Goal: Communication & Community: Answer question/provide support

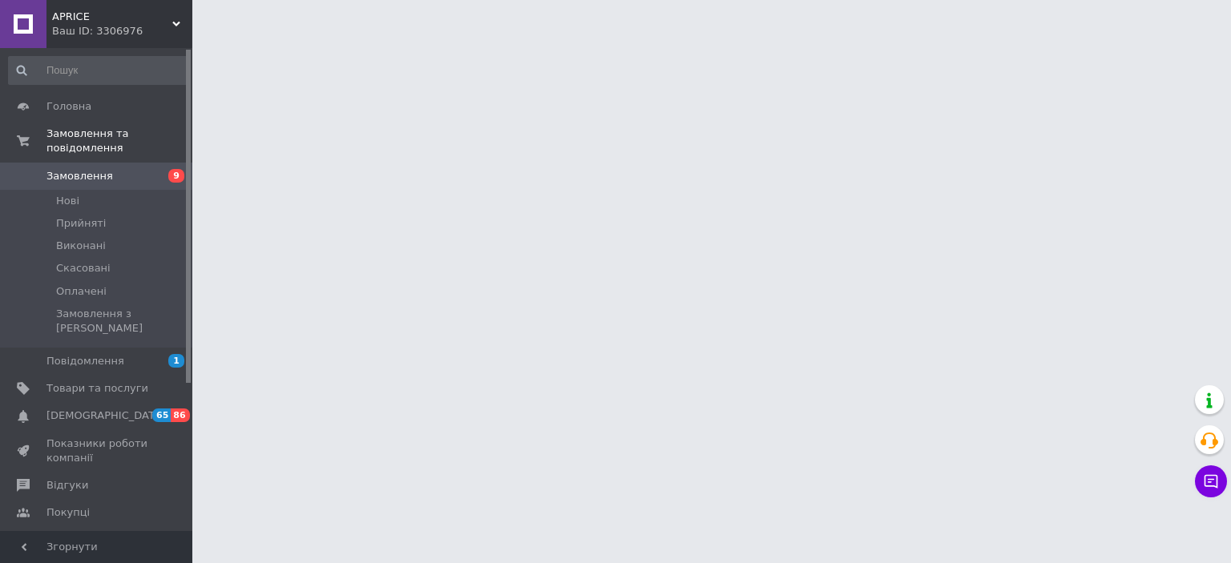
click at [146, 19] on span "APRICE" at bounding box center [112, 17] width 120 height 14
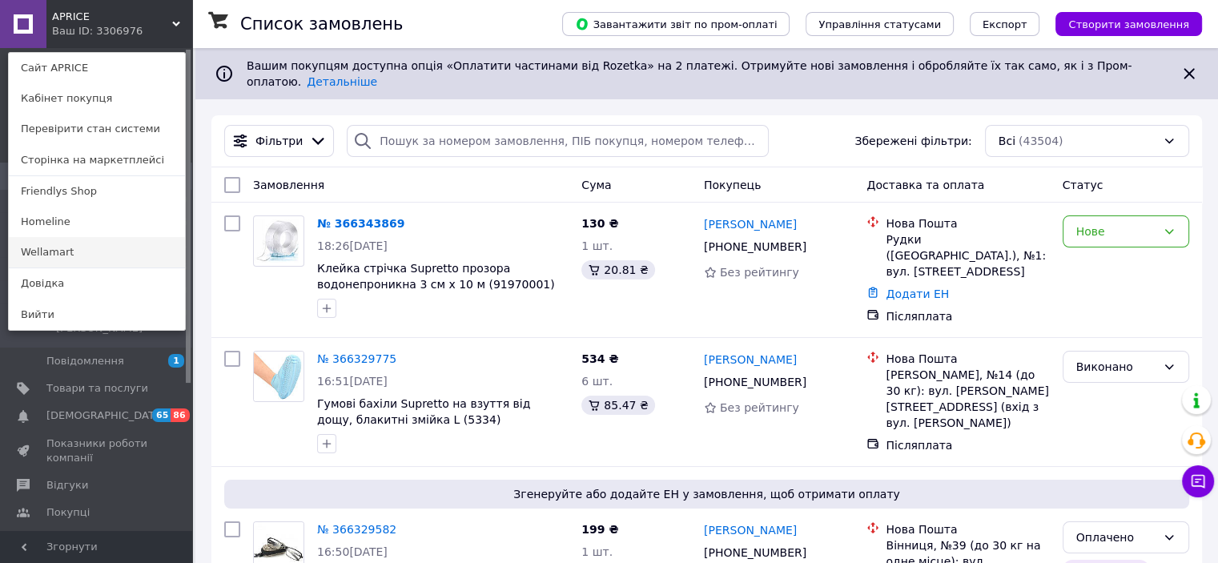
click at [109, 239] on link "Wellamart" at bounding box center [97, 252] width 176 height 30
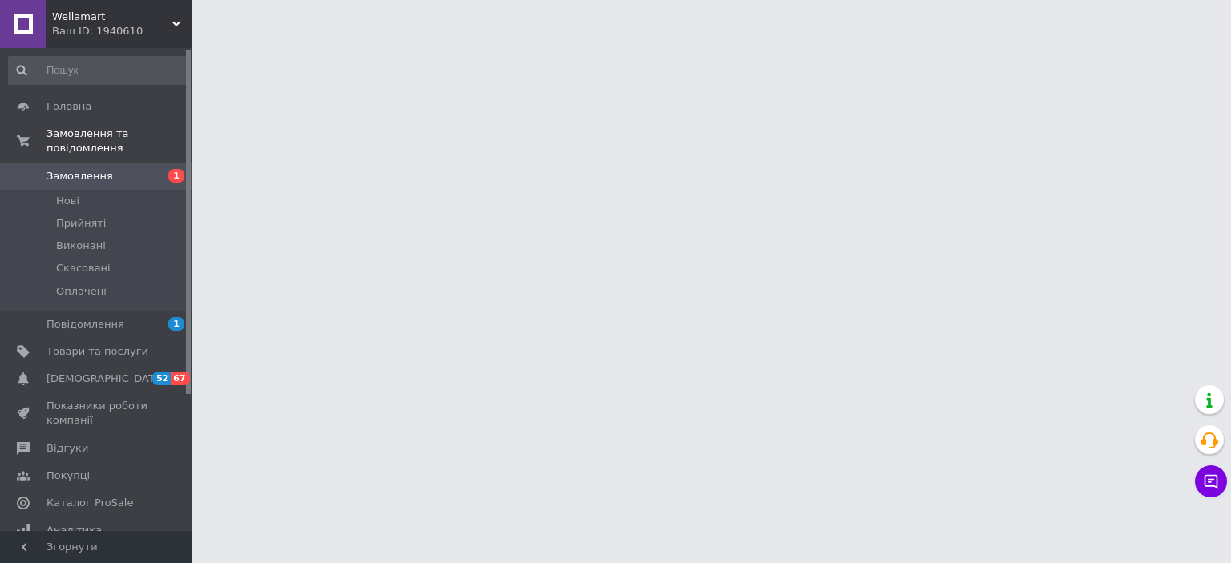
click at [163, 33] on div "Ваш ID: 1940610" at bounding box center [122, 31] width 140 height 14
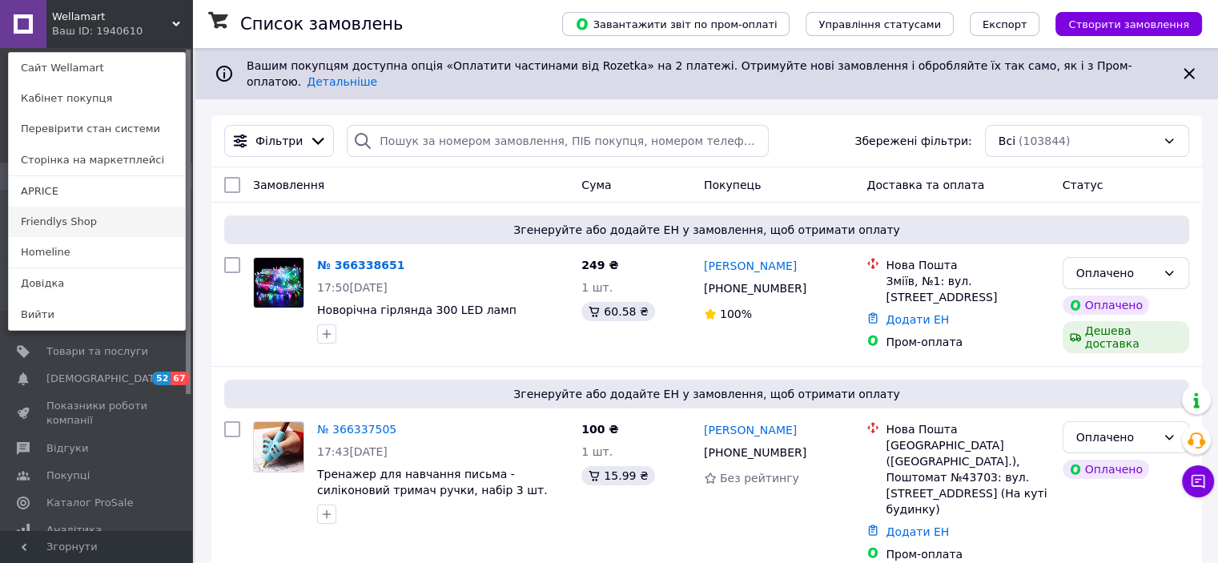
click at [97, 218] on link "Friendlys Shop" at bounding box center [97, 222] width 176 height 30
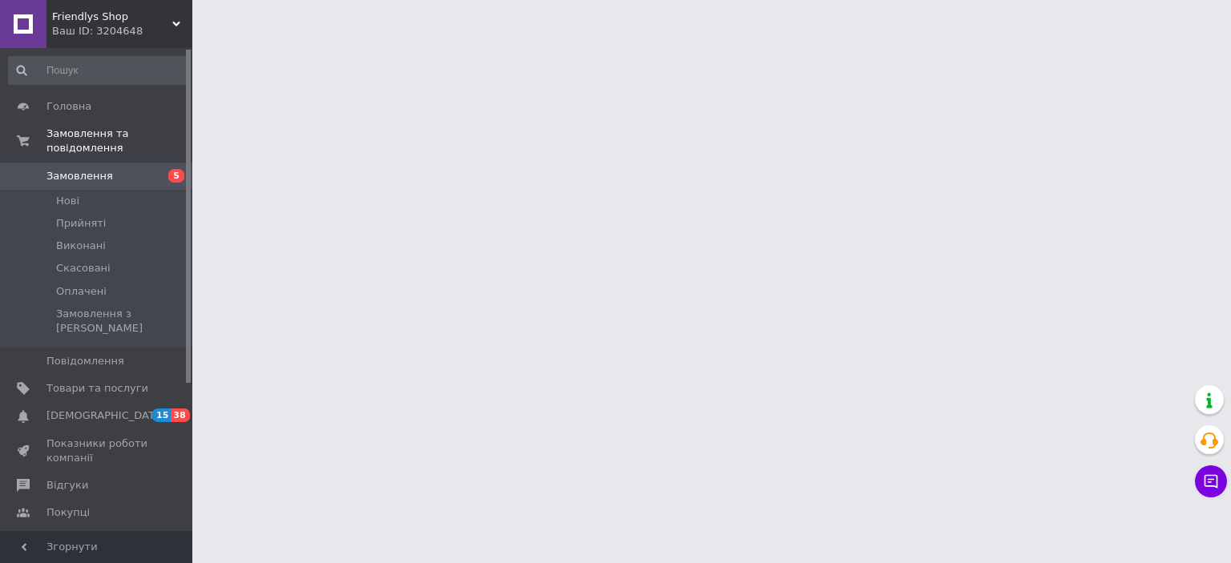
click at [167, 24] on div "Ваш ID: 3204648" at bounding box center [122, 31] width 140 height 14
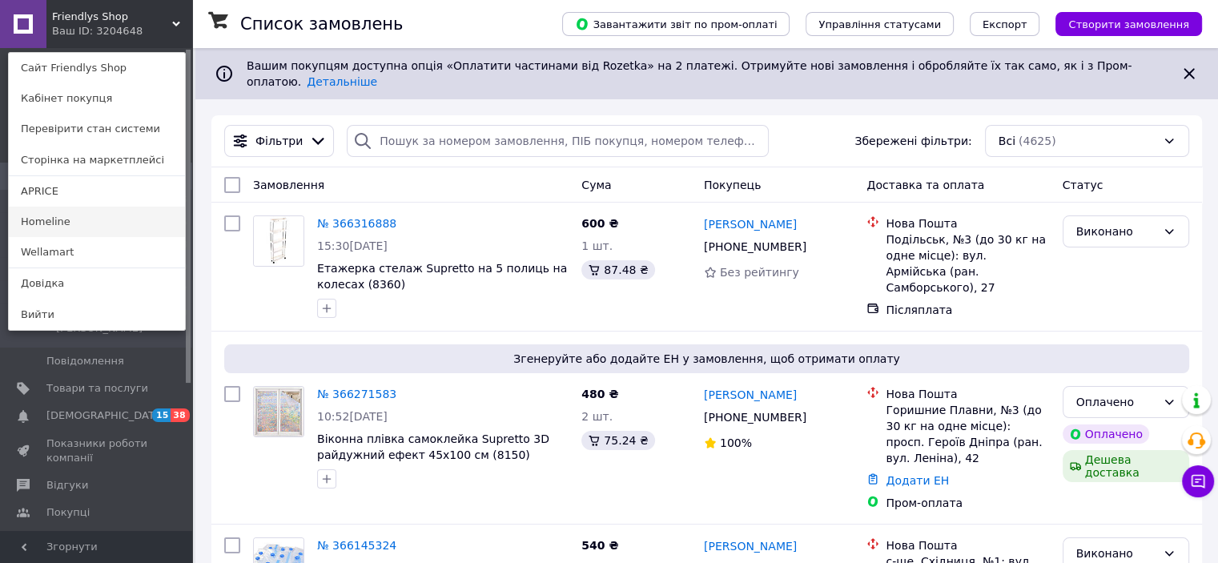
click at [92, 221] on link "Homeline" at bounding box center [97, 222] width 176 height 30
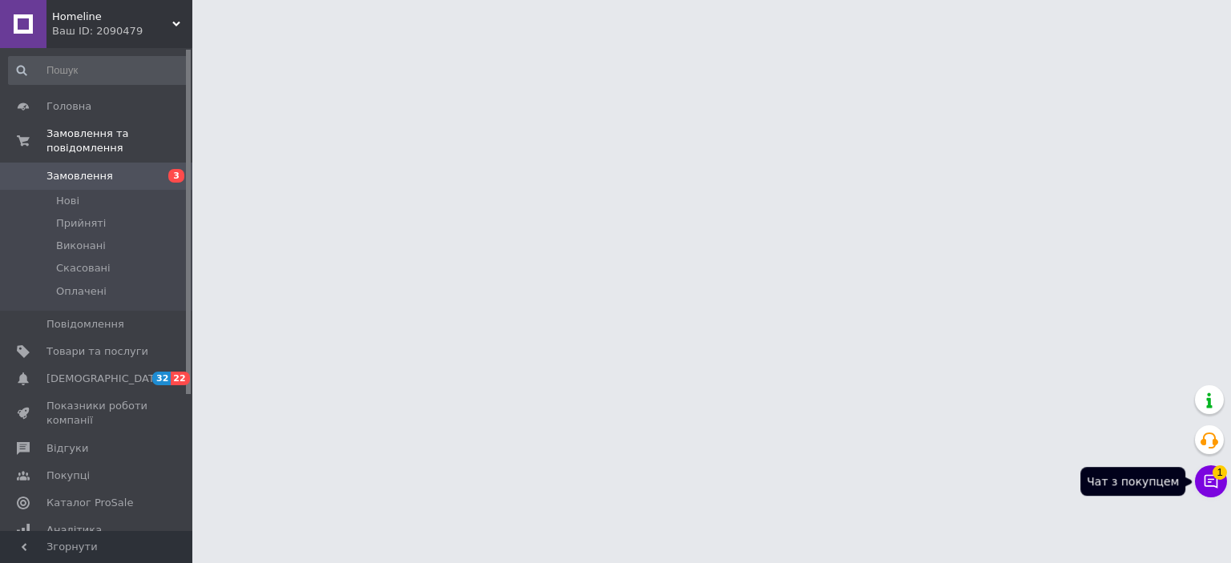
click at [1219, 484] on button "Чат з покупцем 1" at bounding box center [1210, 481] width 32 height 32
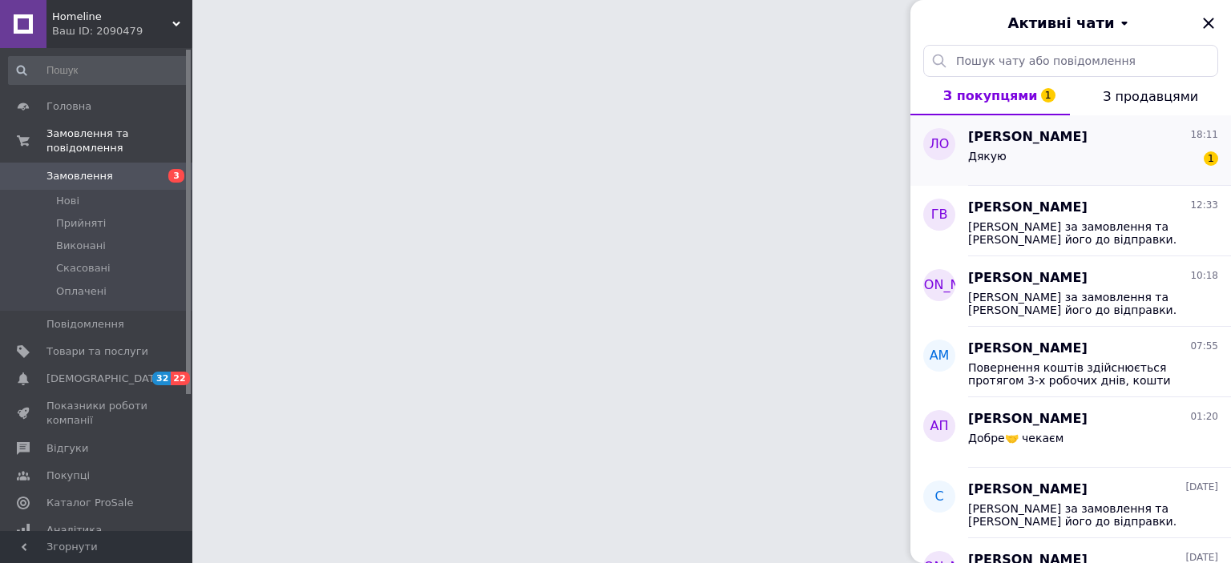
click at [1075, 155] on div "Дякую 1" at bounding box center [1093, 160] width 250 height 26
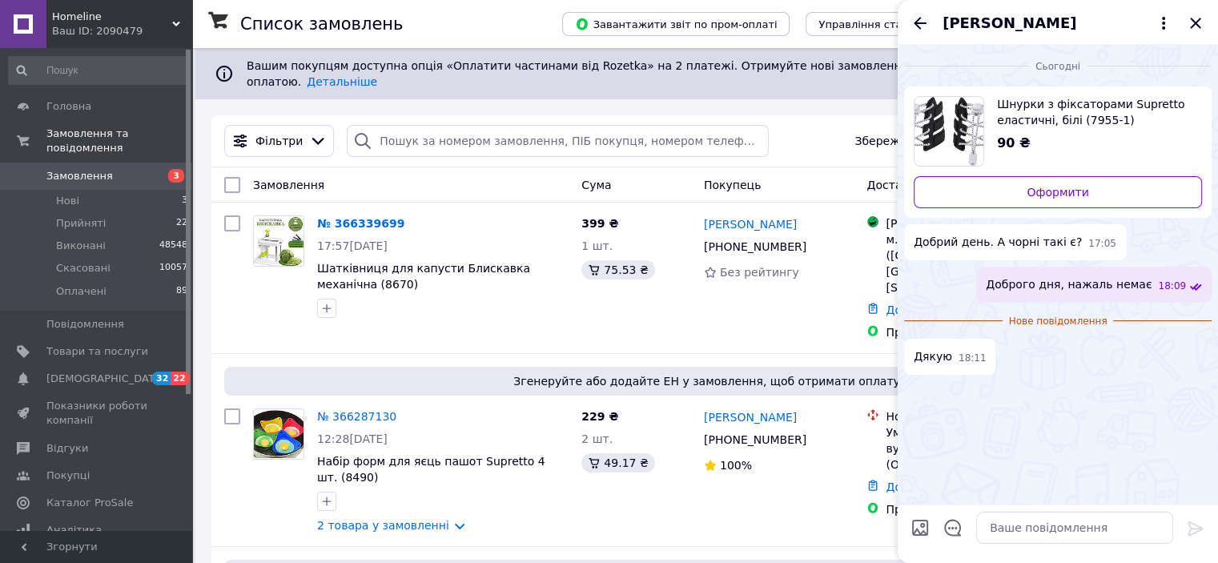
click at [917, 29] on icon "Назад" at bounding box center [920, 23] width 19 height 19
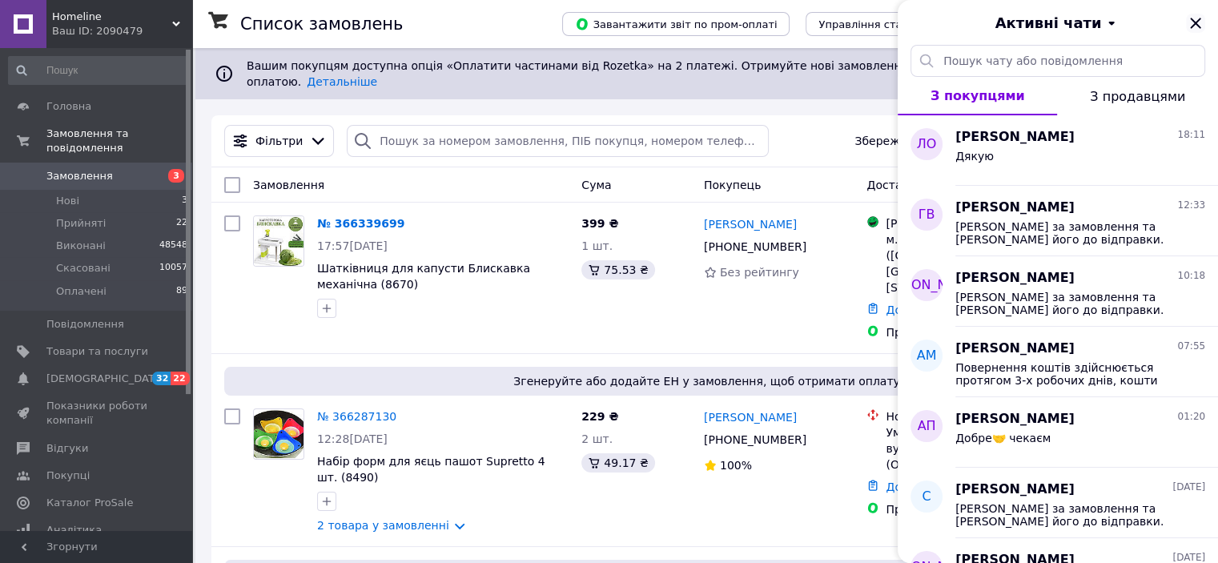
click at [1197, 21] on icon "Закрити" at bounding box center [1195, 23] width 10 height 10
